Goal: Task Accomplishment & Management: Manage account settings

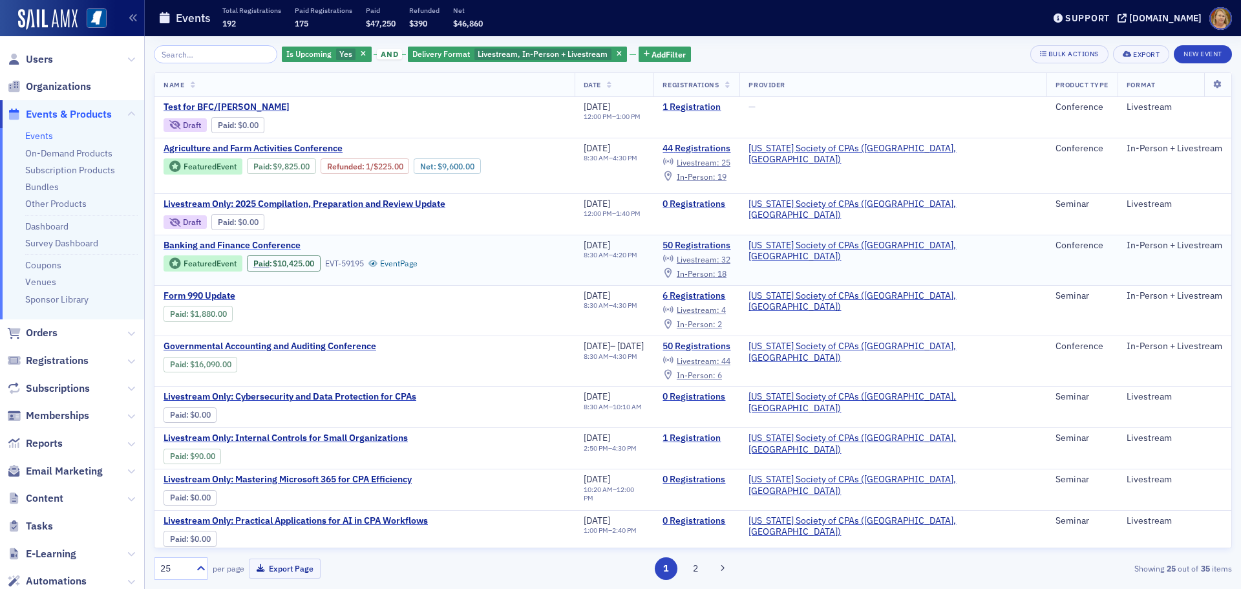
click at [272, 240] on span "Banking and Finance Conference" at bounding box center [271, 246] width 217 height 12
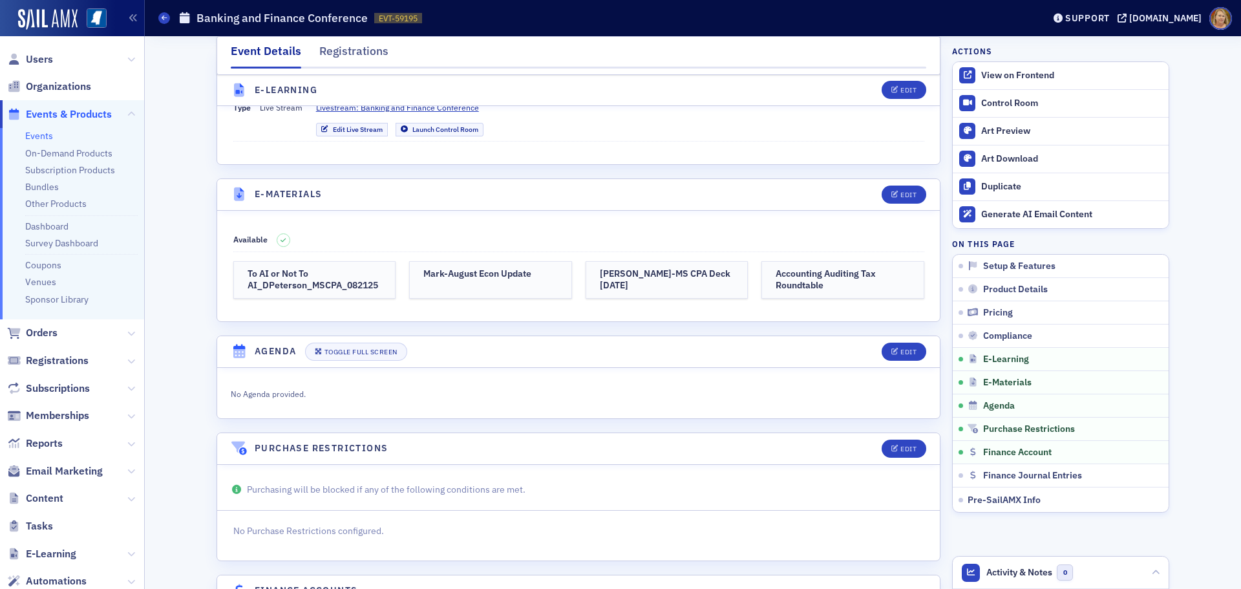
scroll to position [2649, 0]
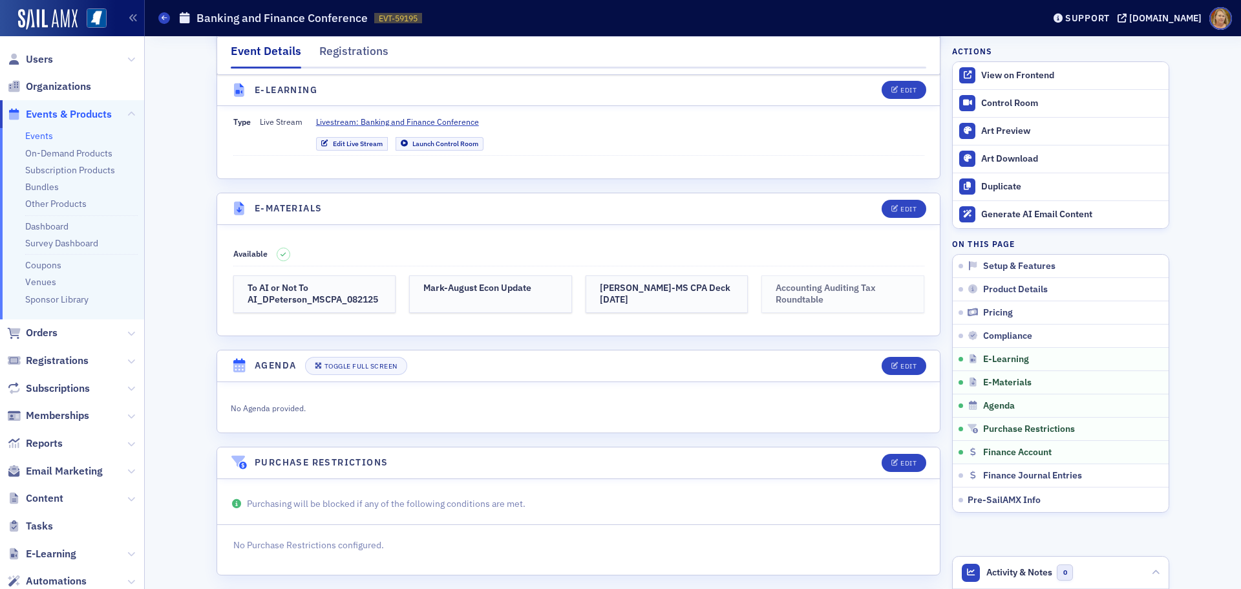
click at [775, 282] on h3 "Accounting Auditing Tax Roundtable" at bounding box center [842, 293] width 134 height 23
click at [900, 205] on div "Edit" at bounding box center [908, 208] width 16 height 7
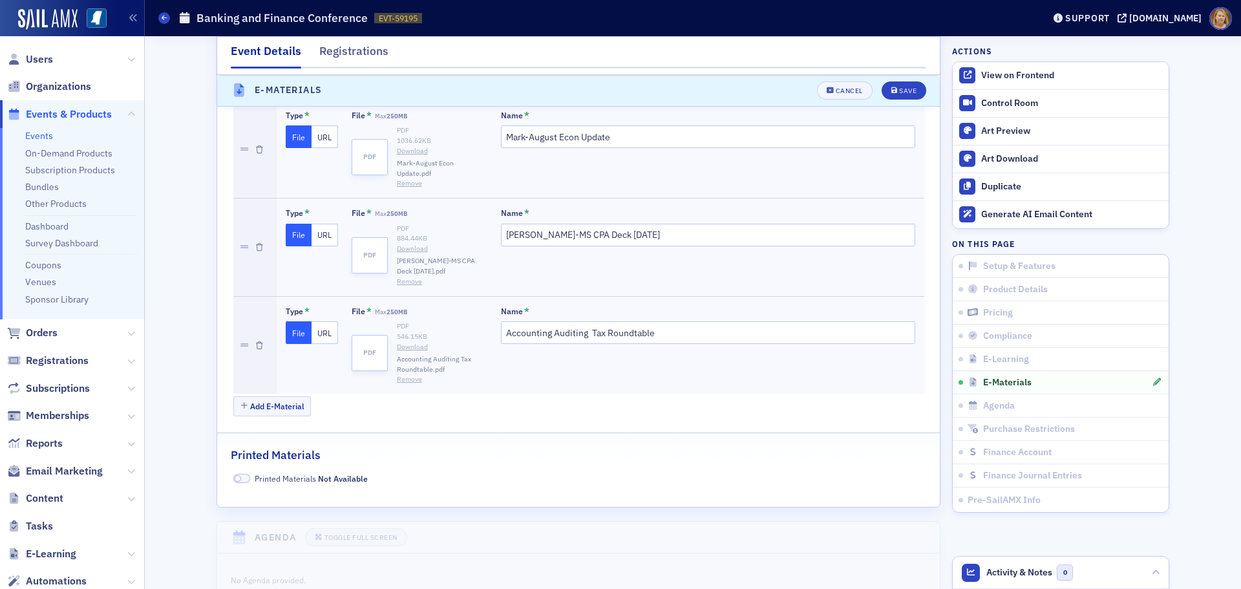
scroll to position [2959, 0]
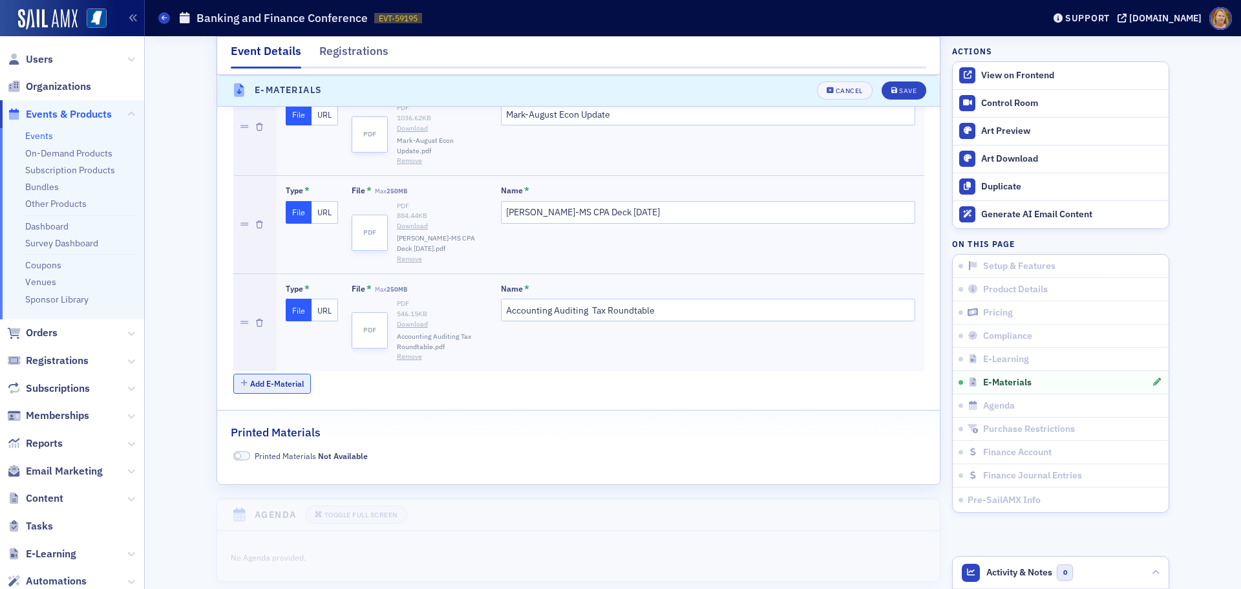
click at [290, 373] on button "Add E-Material" at bounding box center [272, 383] width 78 height 20
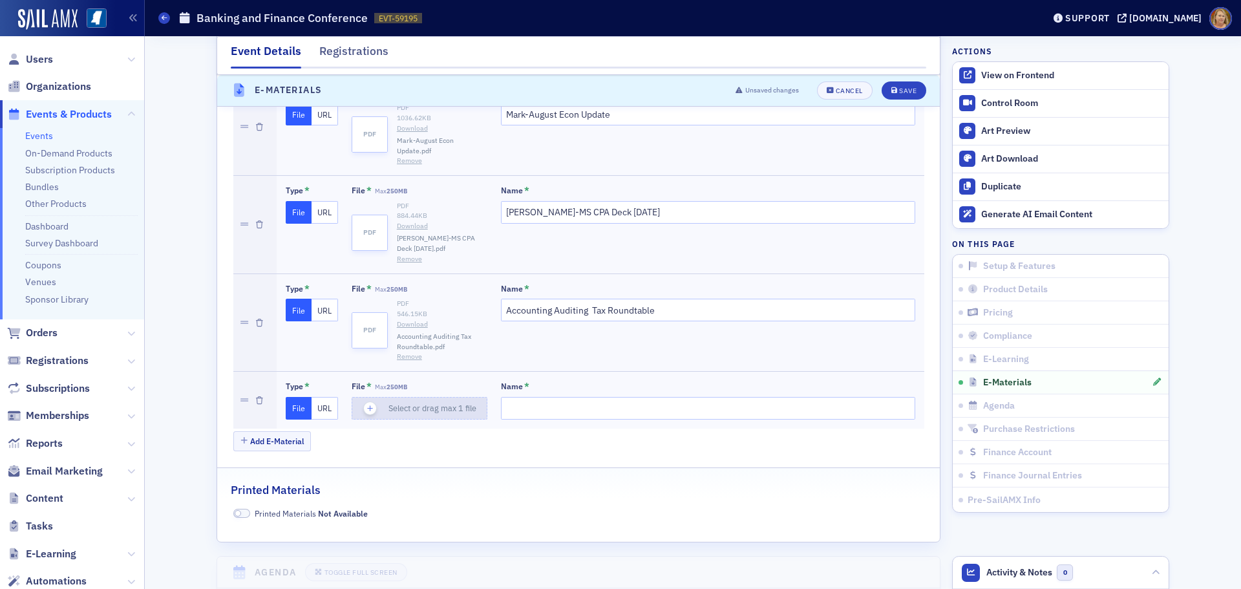
click at [364, 403] on icon "button" at bounding box center [370, 409] width 12 height 12
type input "American Planning - ALM in 2025"
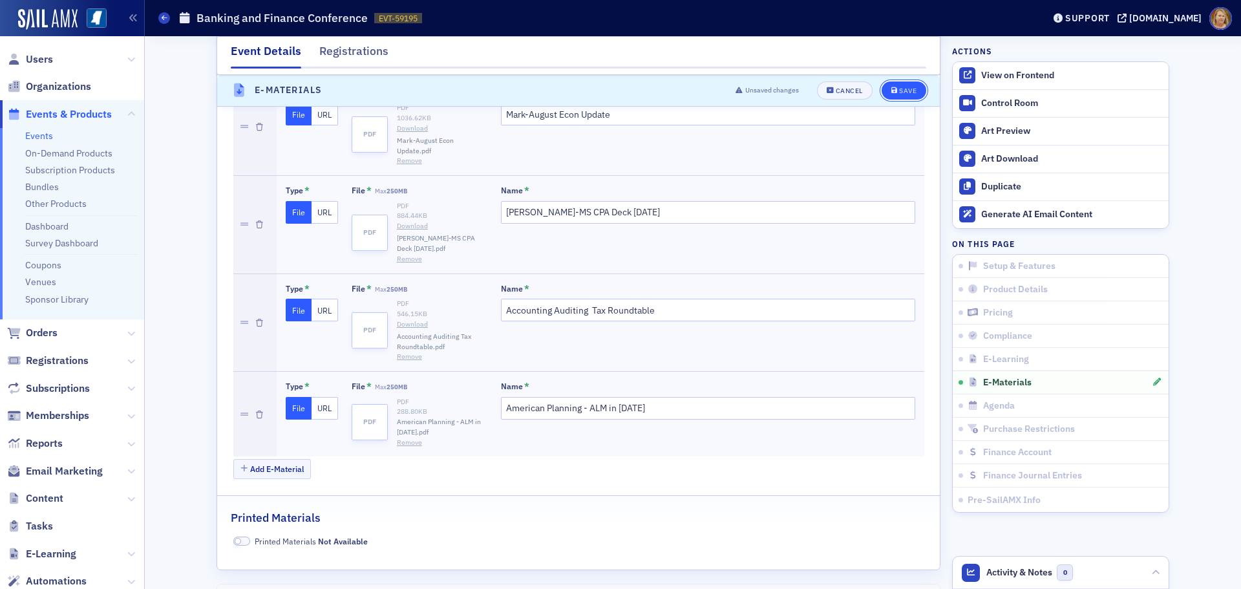
click at [900, 87] on div "Save" at bounding box center [907, 90] width 17 height 7
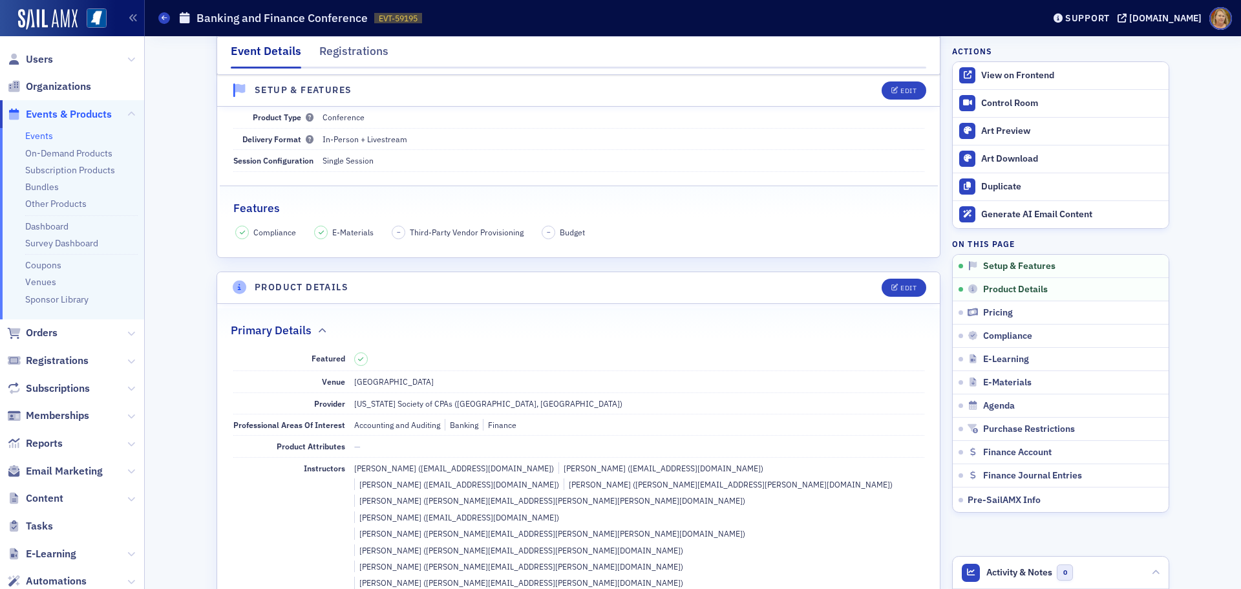
scroll to position [0, 0]
